Goal: Find specific page/section: Find specific page/section

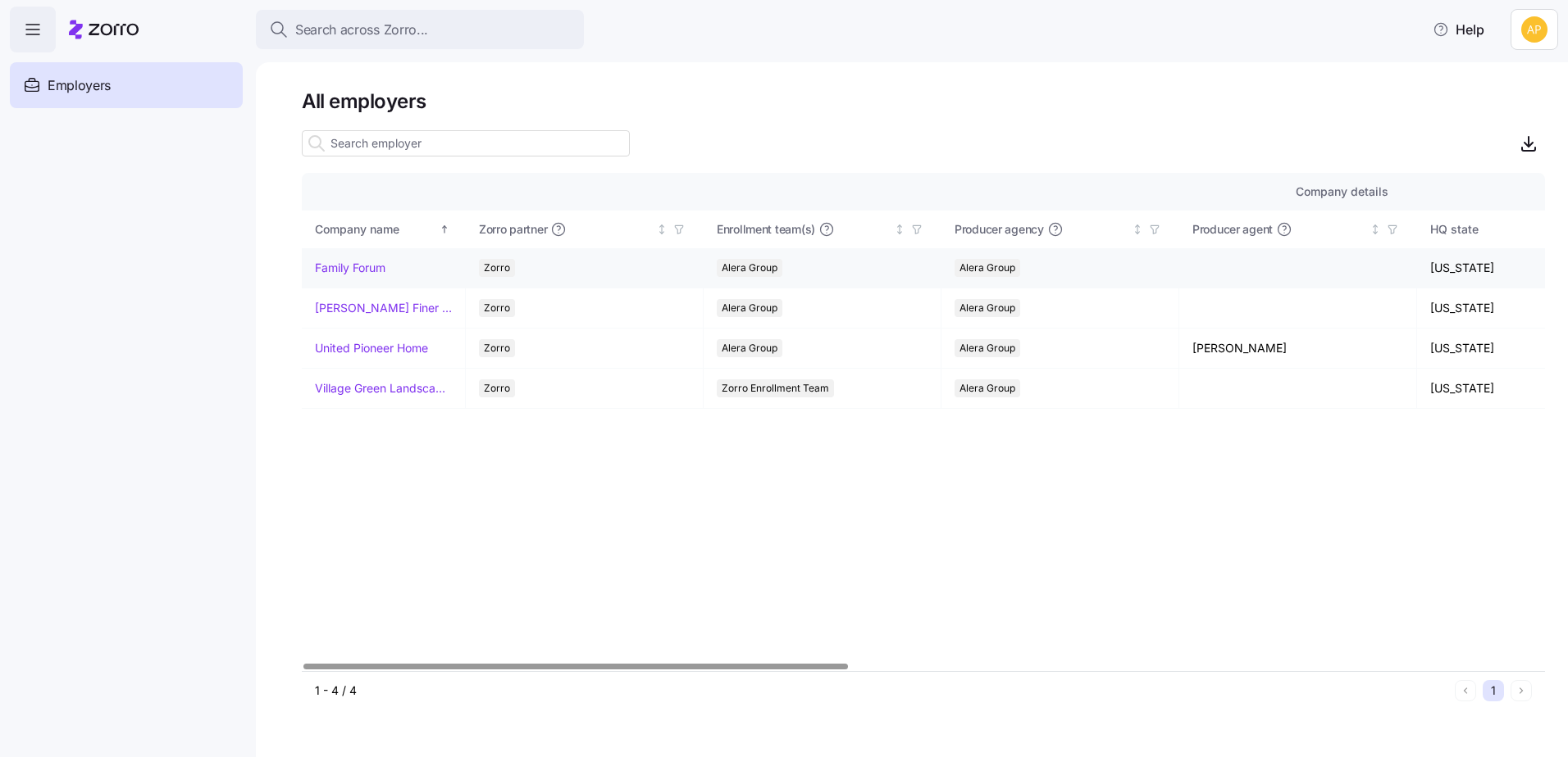
click at [350, 271] on link "Family Forum" at bounding box center [351, 268] width 71 height 17
